Goal: Task Accomplishment & Management: Manage account settings

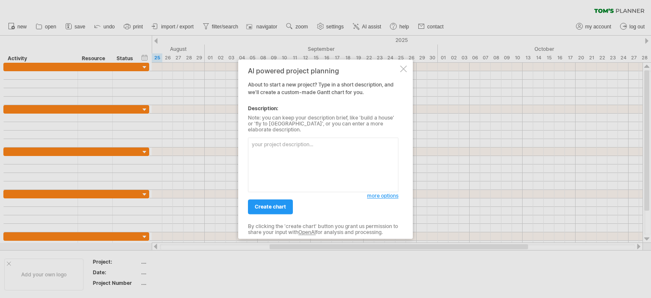
click at [406, 70] on div at bounding box center [403, 68] width 7 height 7
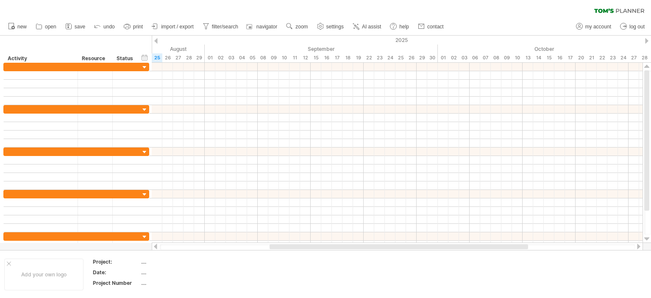
click at [154, 42] on div at bounding box center [155, 41] width 3 height 6
click at [601, 27] on span "my account" at bounding box center [599, 27] width 26 height 6
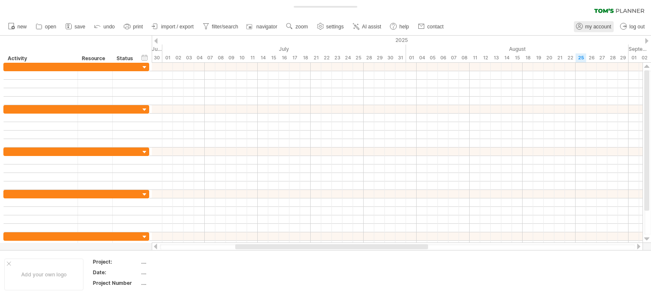
type input "**********"
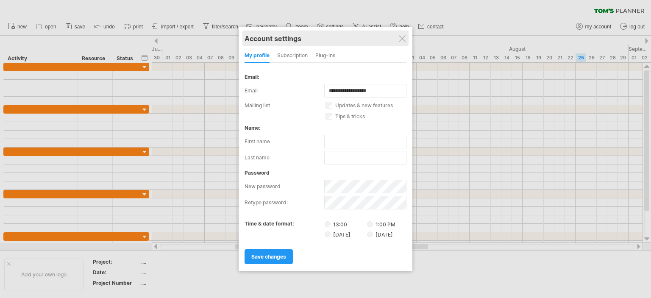
click at [406, 37] on div "Account settings" at bounding box center [326, 38] width 162 height 15
click at [397, 36] on div "Account settings" at bounding box center [326, 38] width 162 height 15
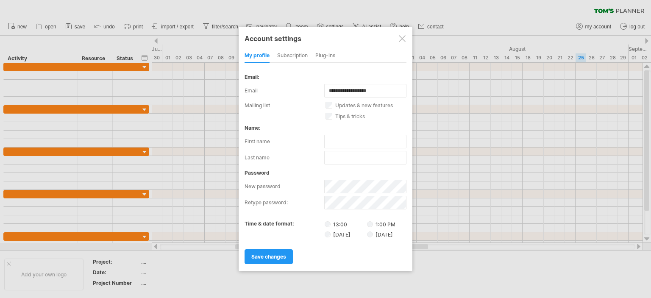
click at [403, 39] on div at bounding box center [402, 38] width 7 height 7
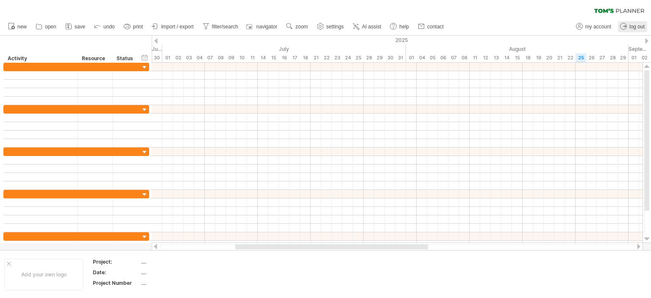
click at [635, 25] on span "log out" at bounding box center [637, 27] width 15 height 6
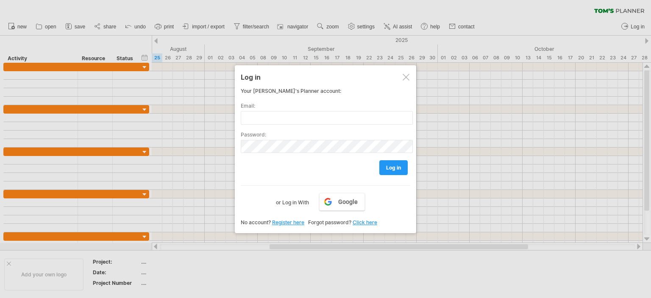
click at [407, 75] on div at bounding box center [406, 77] width 7 height 7
